Goal: Navigation & Orientation: Find specific page/section

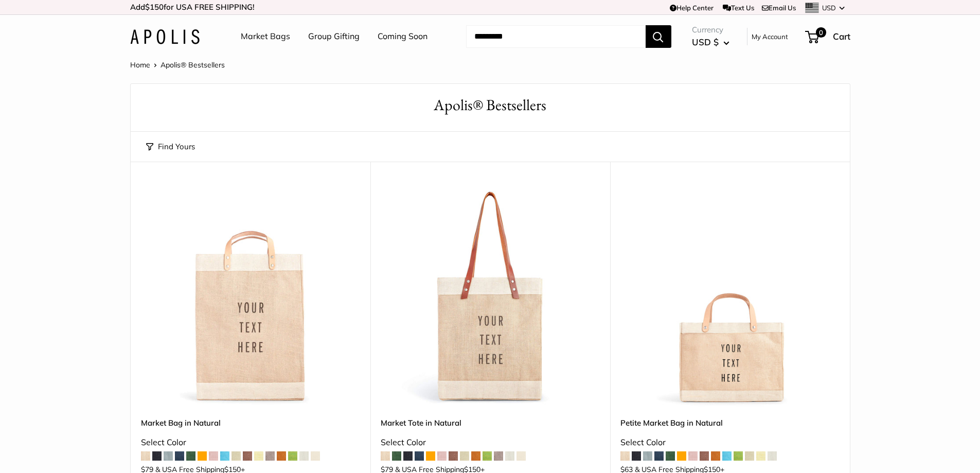
click at [262, 35] on link "Market Bags" at bounding box center [265, 36] width 49 height 15
